Goal: Information Seeking & Learning: Learn about a topic

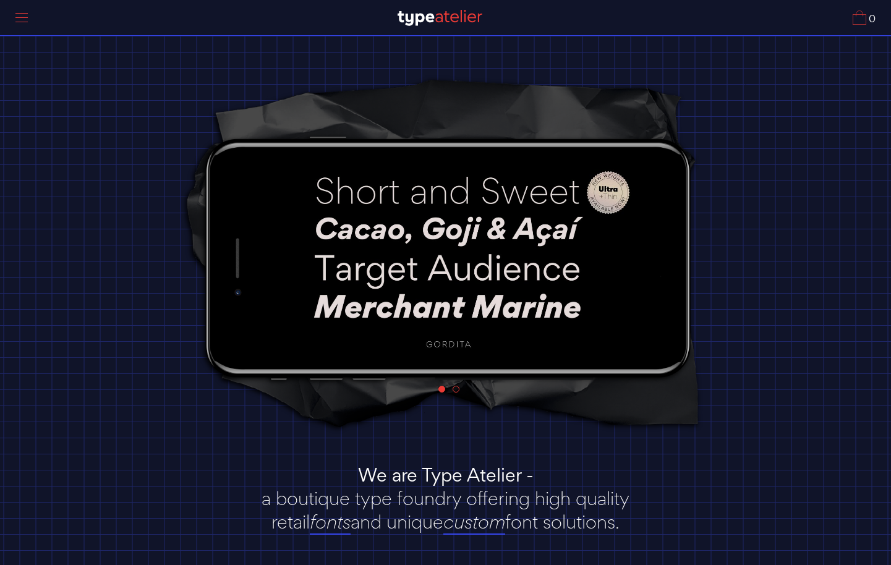
click at [23, 17] on div at bounding box center [21, 18] width 31 height 28
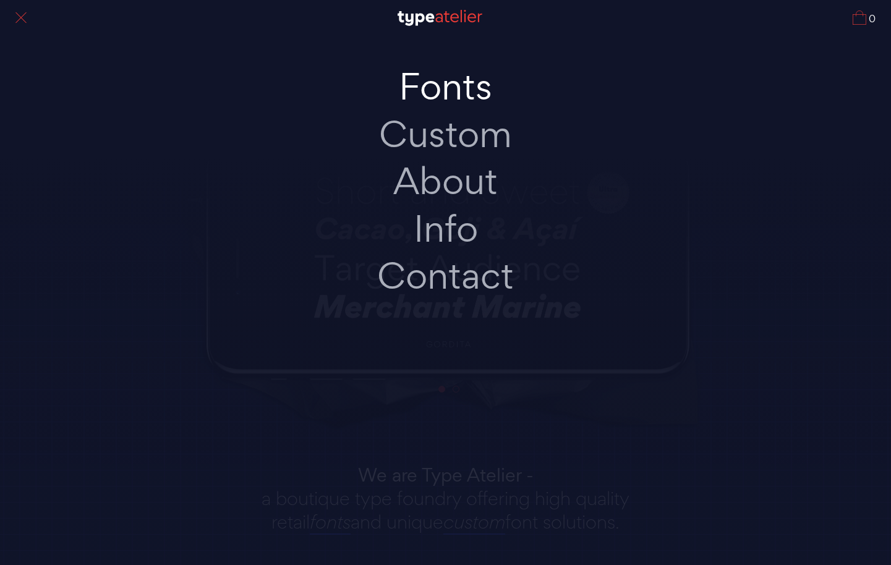
click at [451, 86] on link "Fonts" at bounding box center [446, 87] width 260 height 48
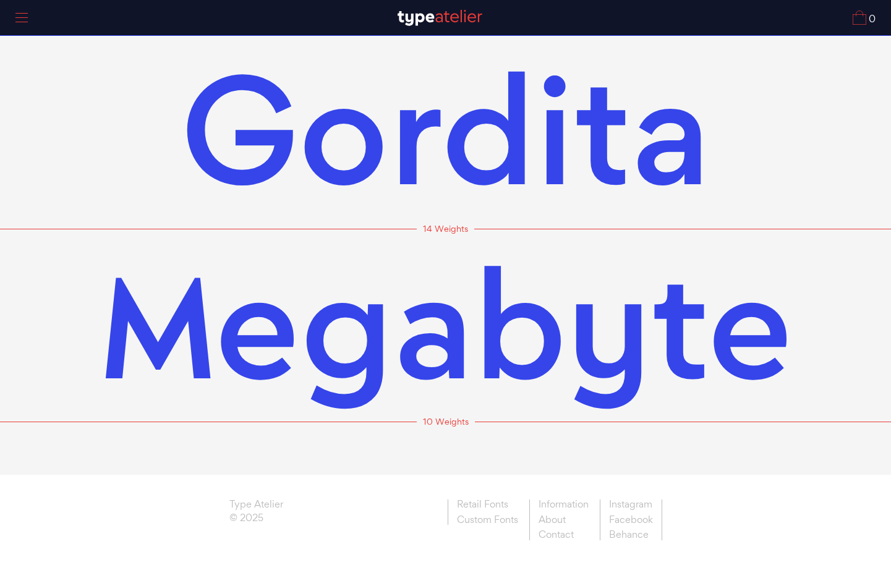
click at [523, 317] on span "Megabyte" at bounding box center [445, 325] width 693 height 192
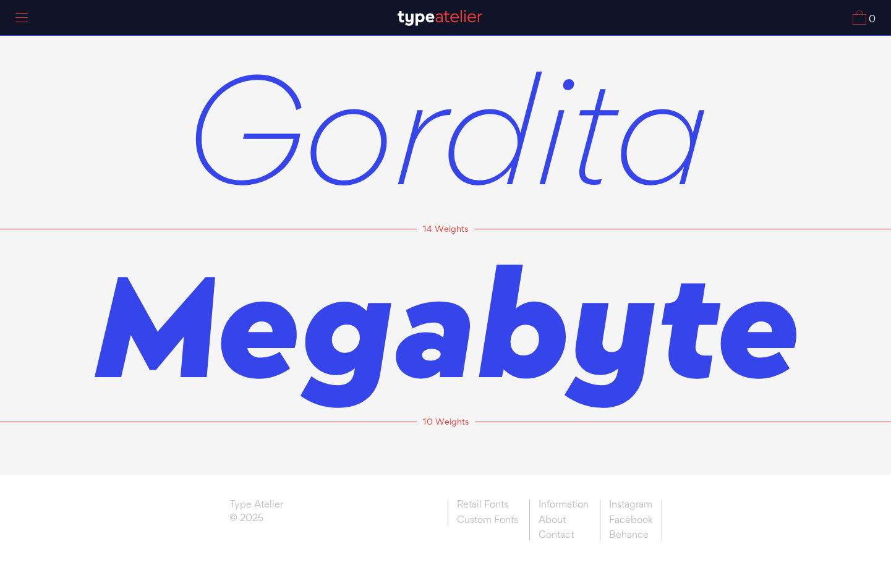
click at [494, 143] on span "Gordita" at bounding box center [445, 127] width 525 height 193
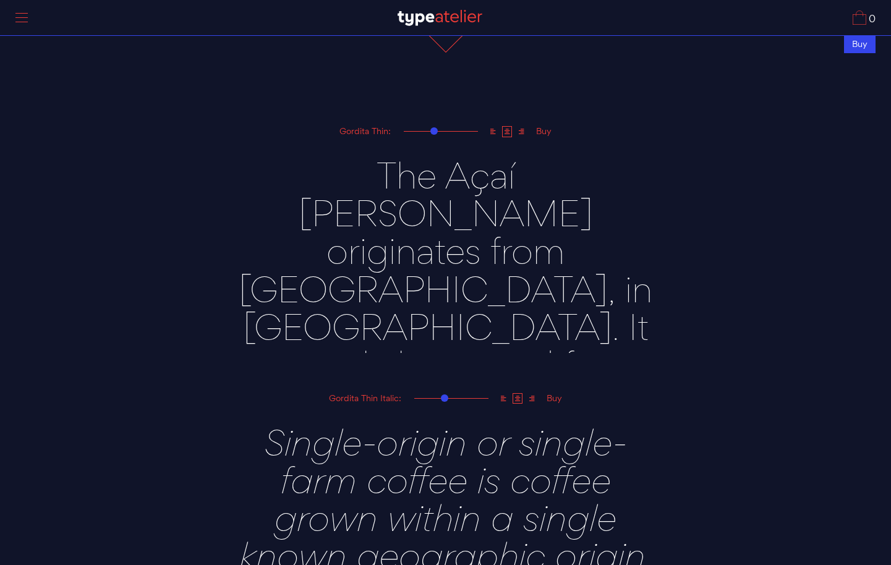
click at [528, 226] on textarea "The Açaí [PERSON_NAME] originates from [GEOGRAPHIC_DATA], in [GEOGRAPHIC_DATA].…" at bounding box center [445, 245] width 433 height 214
click at [528, 226] on textarea "The Açaí [PERSON_NAME] originates from [GEOGRAPHIC_DATA], in [GEOGRAPHIC_DATA].…" at bounding box center [445, 246] width 433 height 214
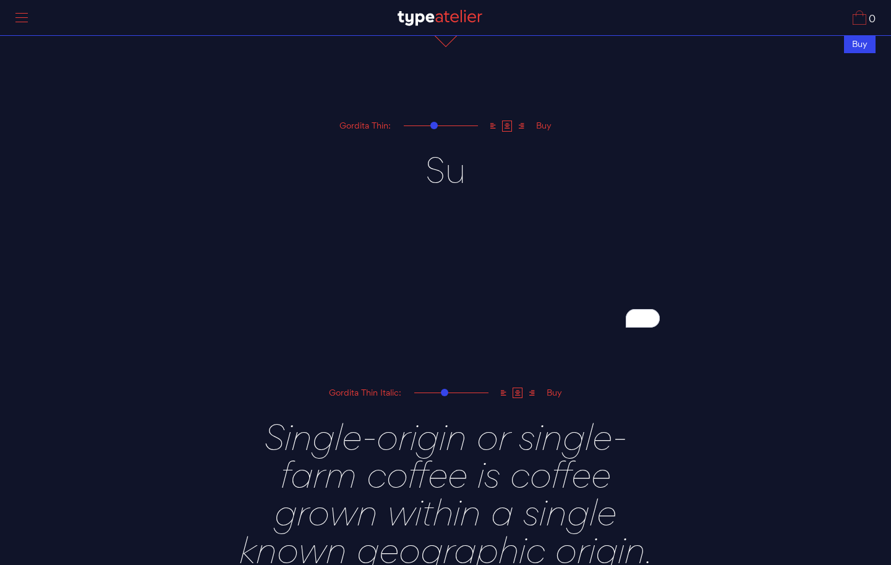
scroll to position [617, 0]
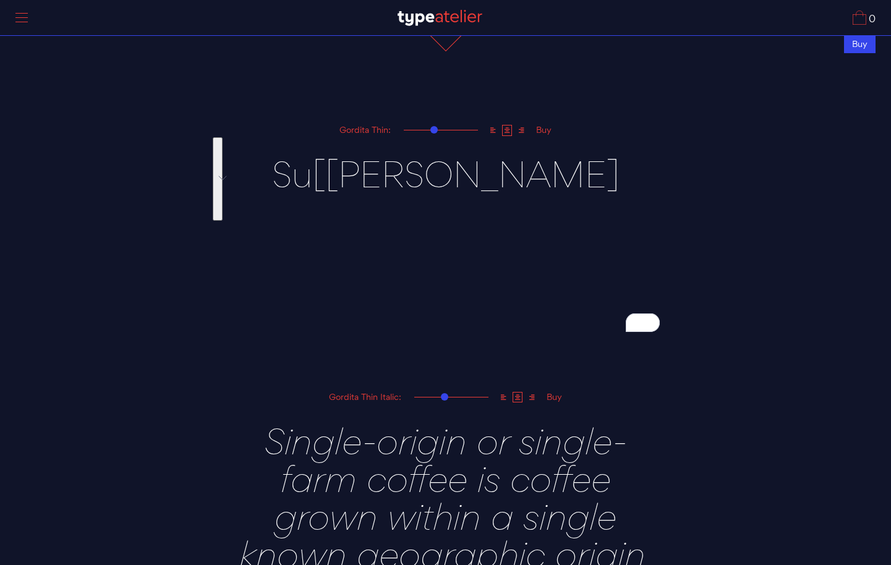
click at [380, 133] on div "Gordita Thin:" at bounding box center [364, 129] width 61 height 9
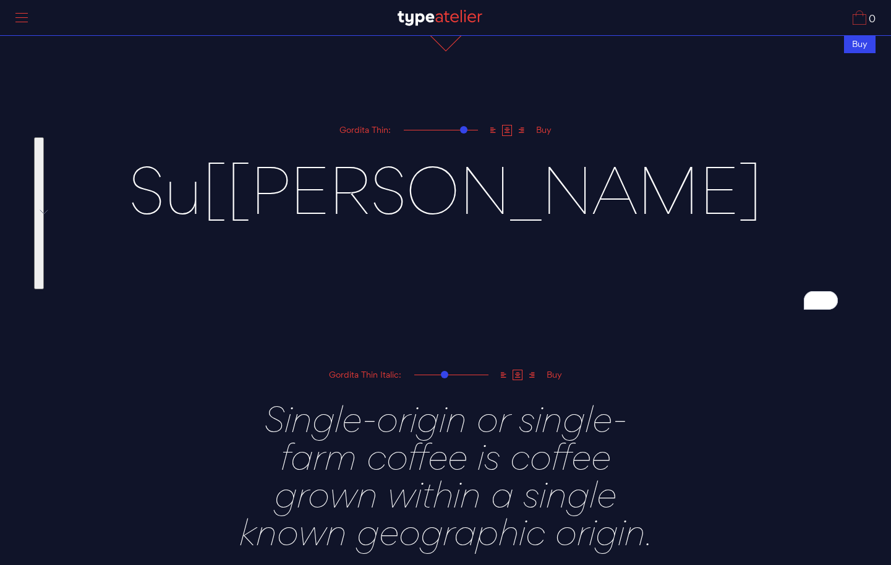
drag, startPoint x: 432, startPoint y: 132, endPoint x: 463, endPoint y: 133, distance: 31.6
click at [463, 133] on div at bounding box center [463, 129] width 7 height 7
click at [379, 137] on textarea "The Açaí [PERSON_NAME] originates from [GEOGRAPHIC_DATA], in [GEOGRAPHIC_DATA].…" at bounding box center [445, 233] width 789 height 192
click at [381, 127] on div "Gordita Thin:" at bounding box center [364, 129] width 61 height 9
click at [394, 205] on textarea "The Açaí [PERSON_NAME] originates from [GEOGRAPHIC_DATA], in [GEOGRAPHIC_DATA].…" at bounding box center [445, 233] width 789 height 192
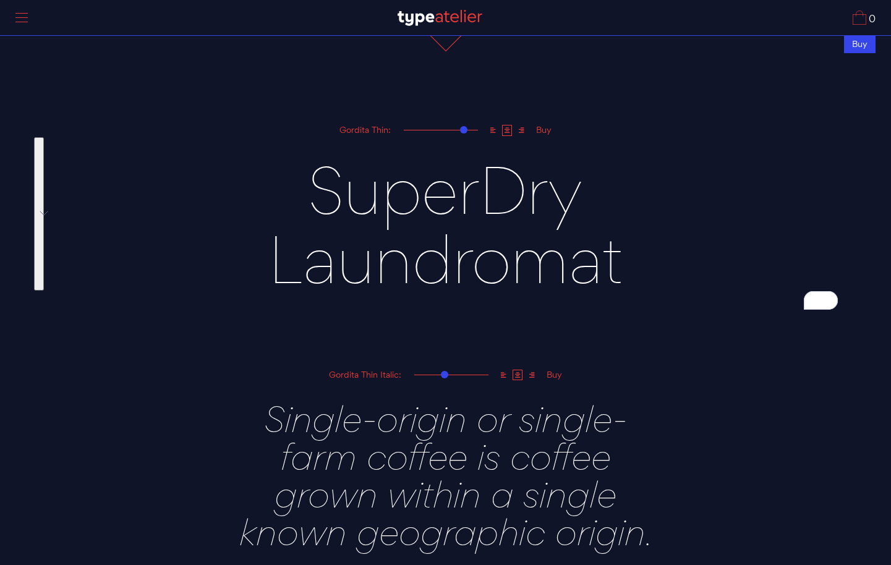
drag, startPoint x: 389, startPoint y: 202, endPoint x: 624, endPoint y: 277, distance: 247.2
click at [624, 277] on textarea "The Açaí [PERSON_NAME] originates from [GEOGRAPHIC_DATA], in [GEOGRAPHIC_DATA].…" at bounding box center [445, 233] width 789 height 192
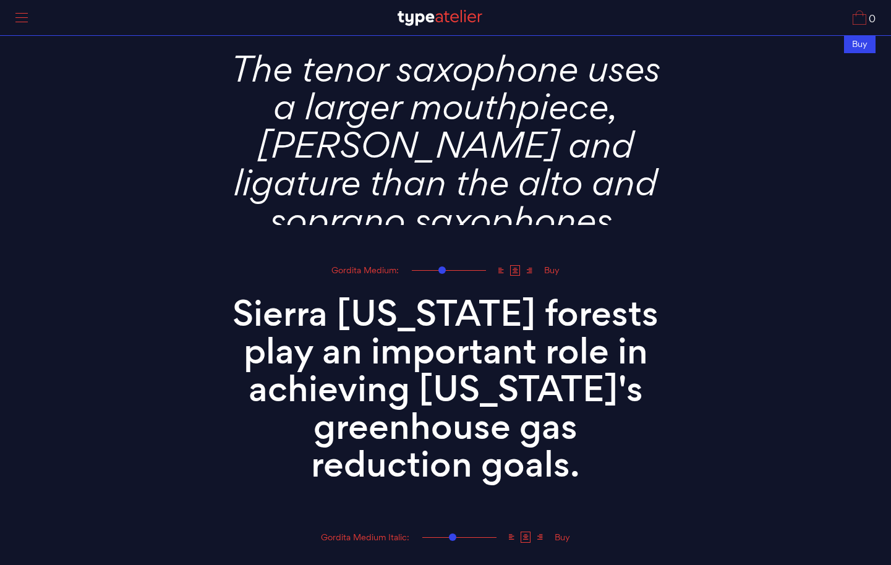
scroll to position [2039, 0]
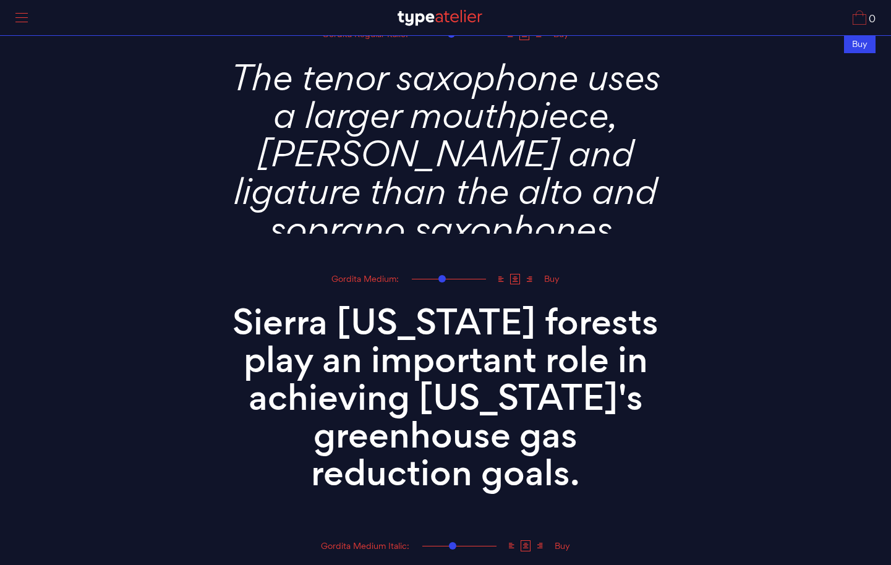
type textarea "SuperDry Laundromat"
click at [487, 349] on textarea "Sierra [US_STATE] forests play an important role in achieving [US_STATE]'s gree…" at bounding box center [445, 393] width 433 height 214
paste textarea "uperDry Laundromat"
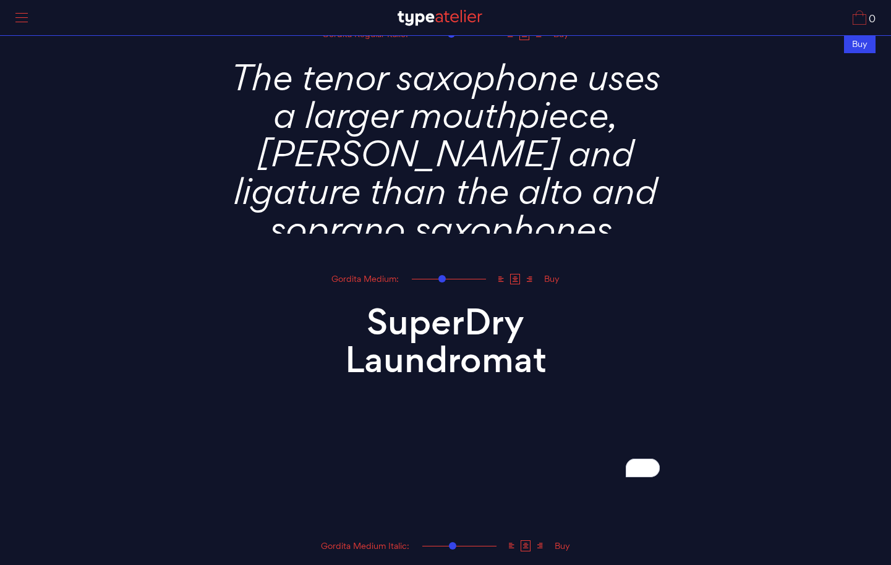
type textarea "SuperDry Laundromat"
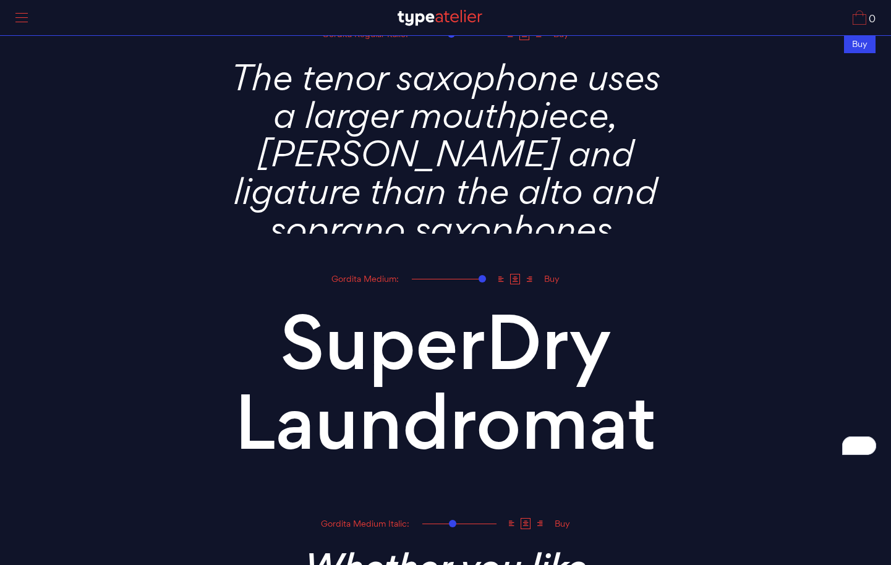
drag, startPoint x: 442, startPoint y: 276, endPoint x: 497, endPoint y: 279, distance: 54.4
click at [497, 279] on div "Gordita Medium: Buy" at bounding box center [445, 279] width 433 height 14
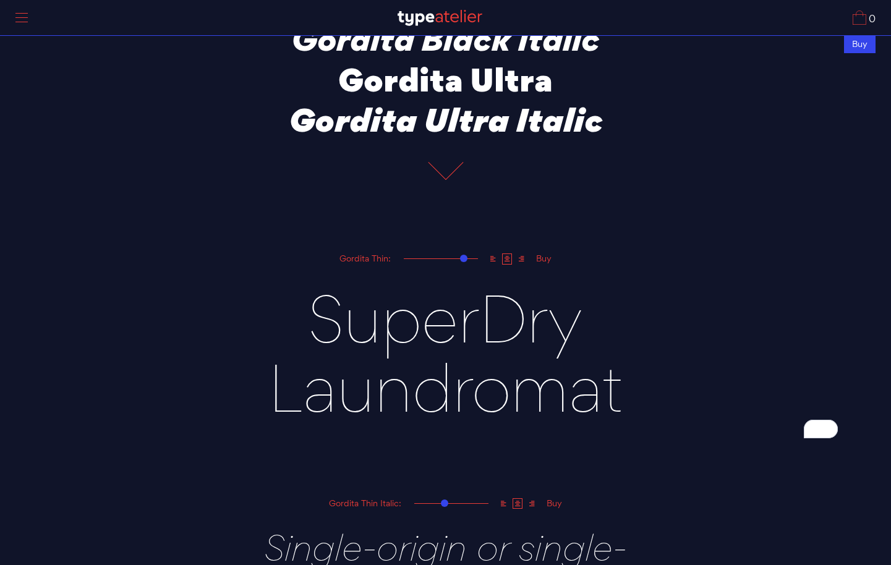
scroll to position [0, 0]
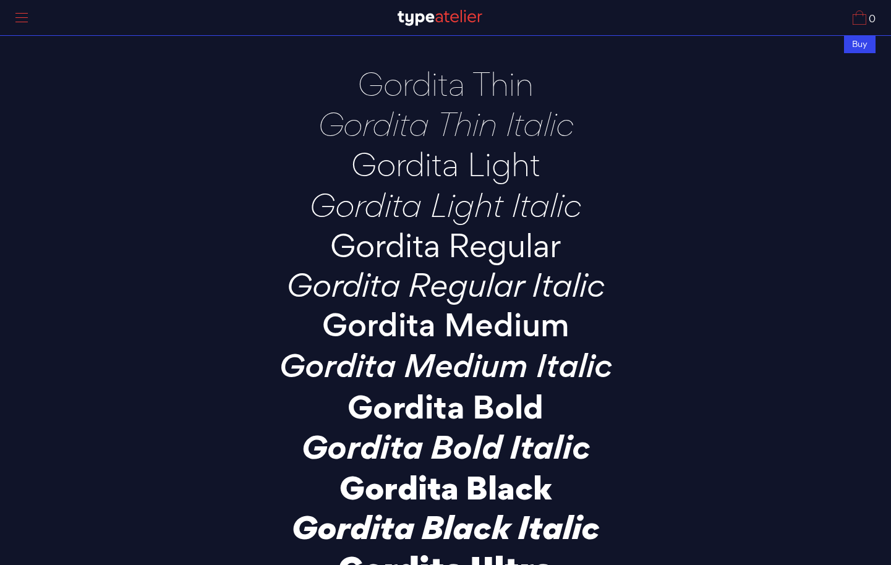
click at [25, 22] on span at bounding box center [21, 22] width 12 height 1
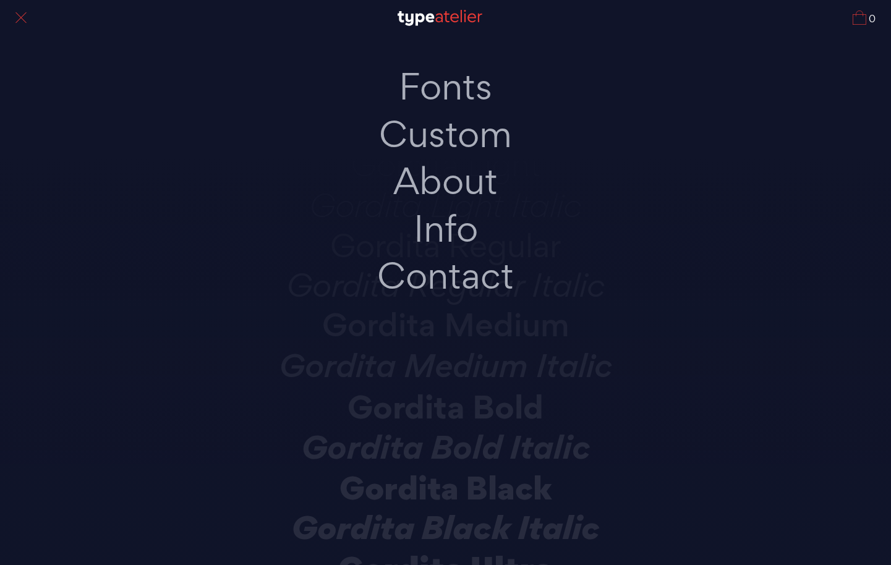
click at [806, 93] on div "Fonts Custom About Info Contact" at bounding box center [445, 300] width 891 height 530
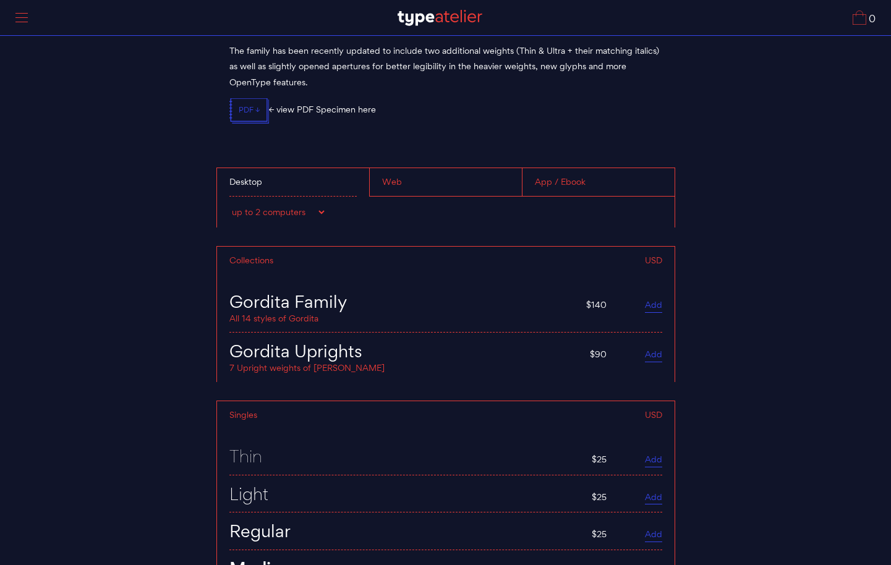
scroll to position [4701, 0]
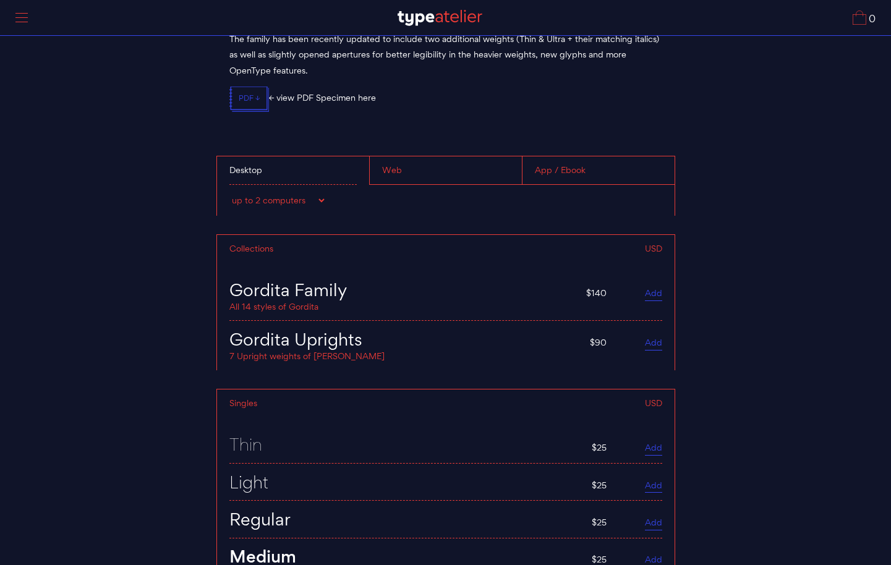
click at [318, 194] on select "up to 2 computers up to 5 computers up to 10 computers up to 15 computers up to…" at bounding box center [277, 200] width 97 height 12
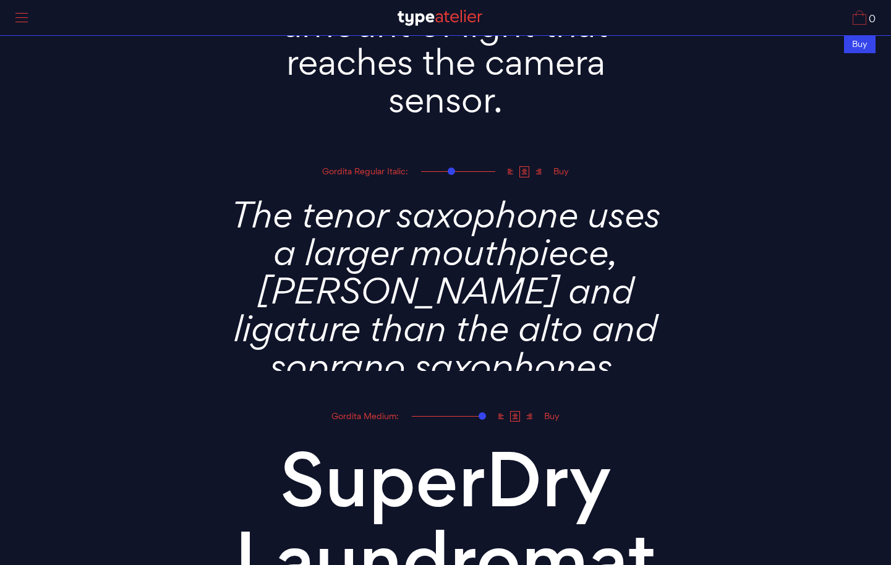
scroll to position [1827, 0]
